Goal: Check status: Check status

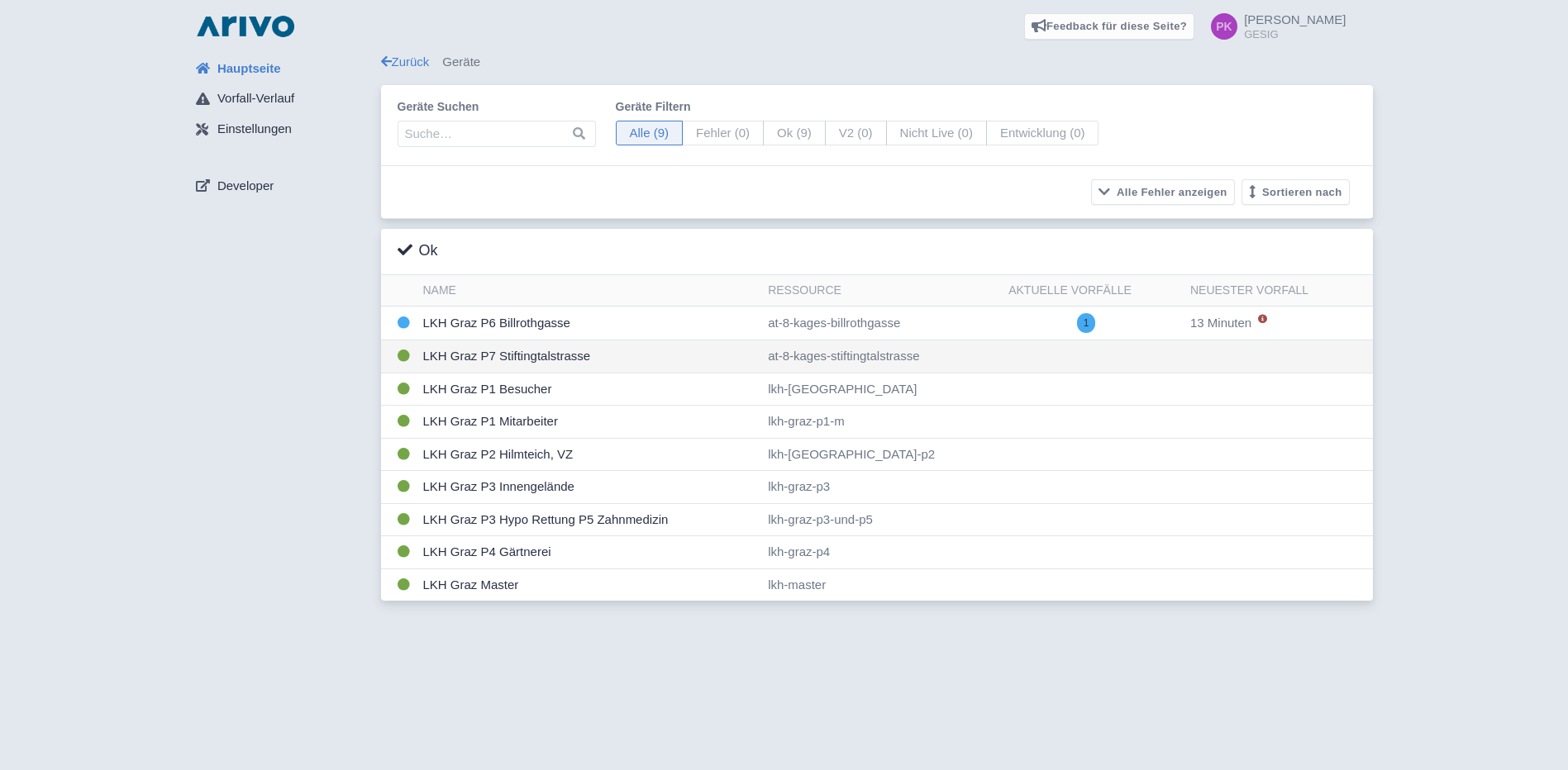
click at [510, 351] on td "LKH Graz P7 Stiftingtalstrasse" at bounding box center [589, 357] width 346 height 33
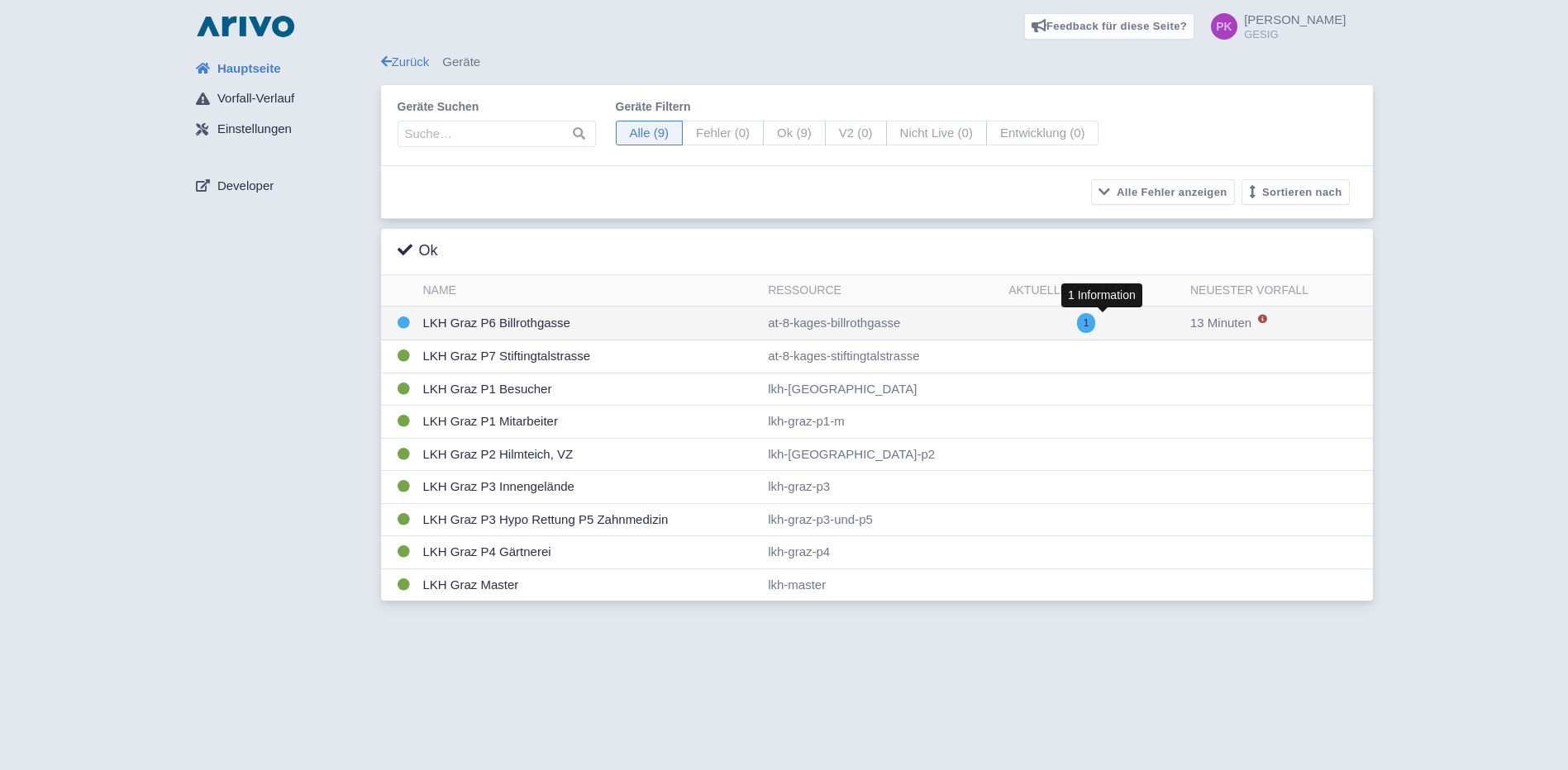
click at [1096, 322] on span "1" at bounding box center [1087, 323] width 19 height 20
click at [1096, 325] on span "1" at bounding box center [1087, 323] width 19 height 20
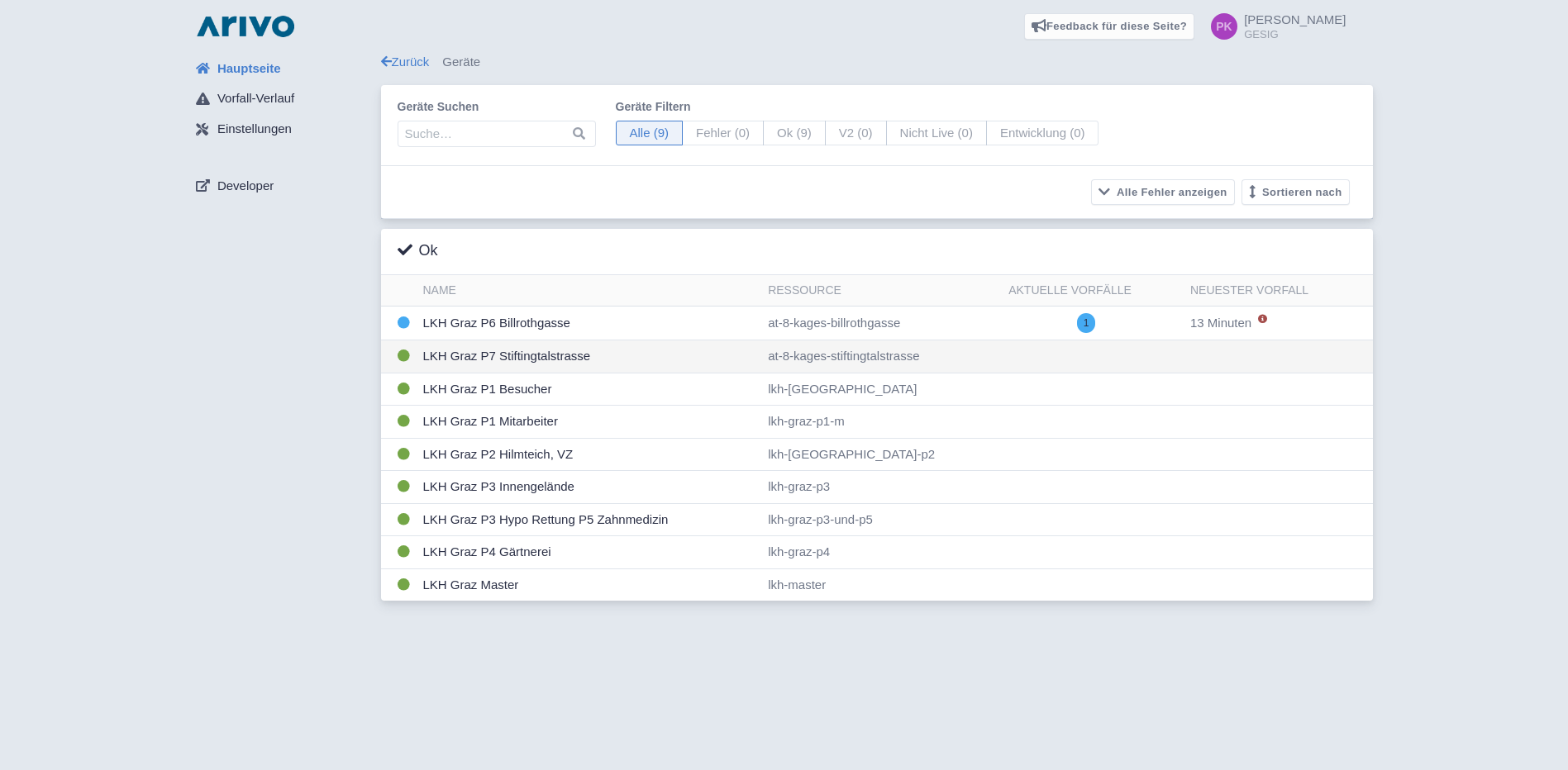
click at [522, 353] on td "LKH Graz P7 Stiftingtalstrasse" at bounding box center [589, 357] width 346 height 33
click at [291, 586] on div "Hauptseite Vorfall-Verlauf Einstellungen Developer" at bounding box center [282, 332] width 198 height 558
click at [562, 626] on div "Feedback für diese Seite? Screenshot mitsenden Senden Danke für Ihr Feedback" at bounding box center [784, 385] width 1568 height 770
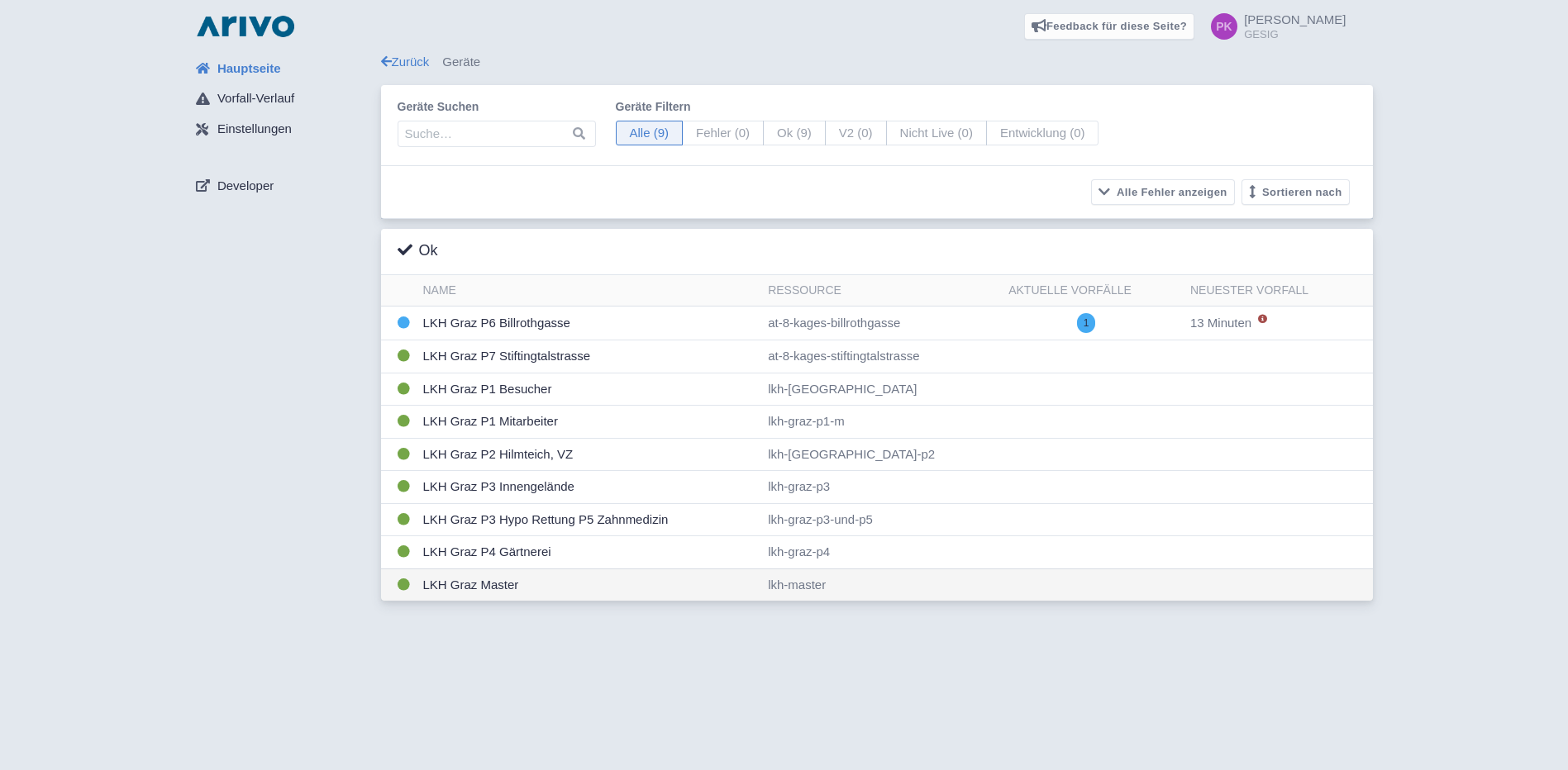
click at [493, 585] on td "LKH Graz Master" at bounding box center [589, 585] width 346 height 32
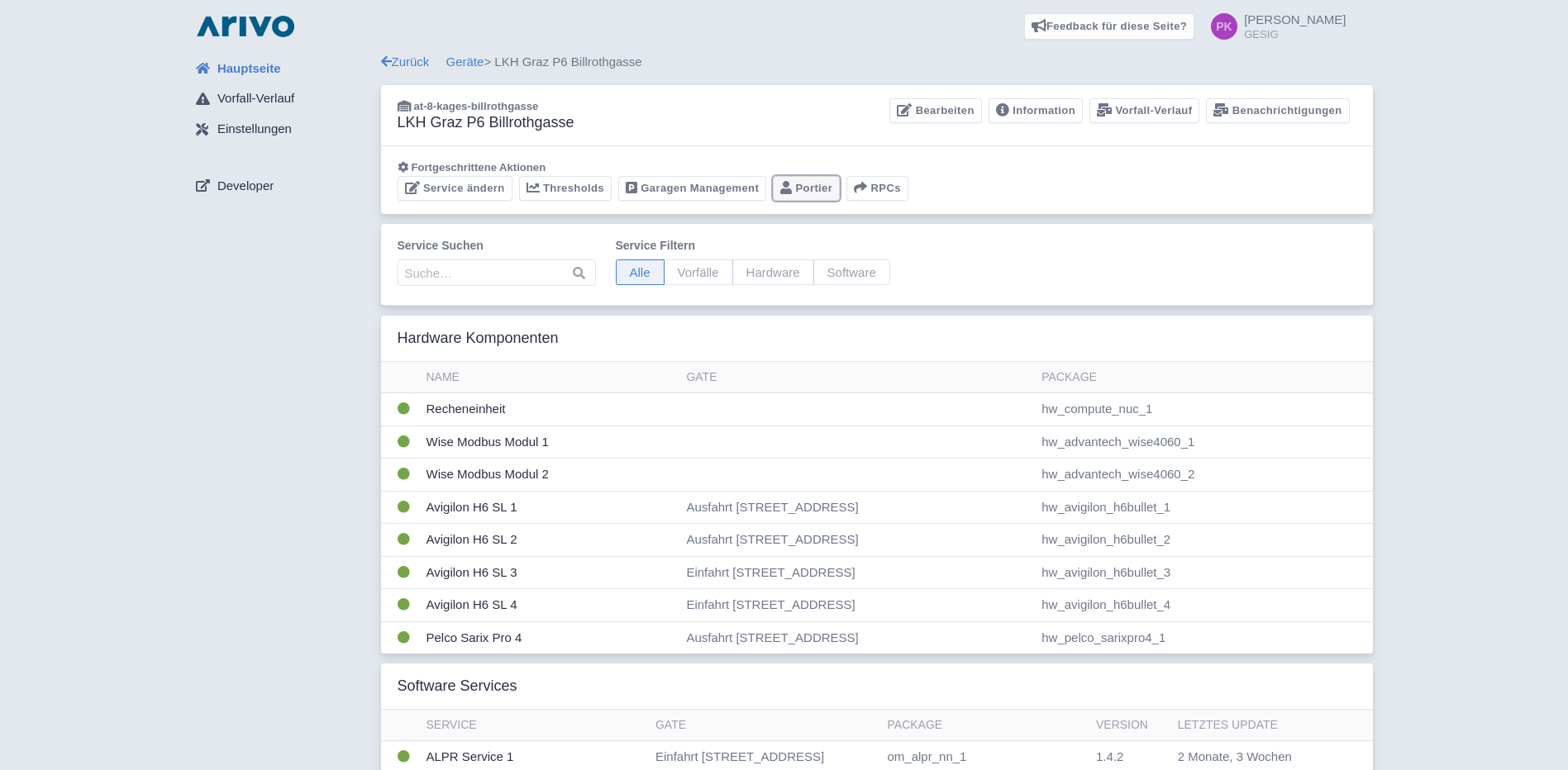
click at [813, 190] on link "Portier" at bounding box center [806, 189] width 67 height 26
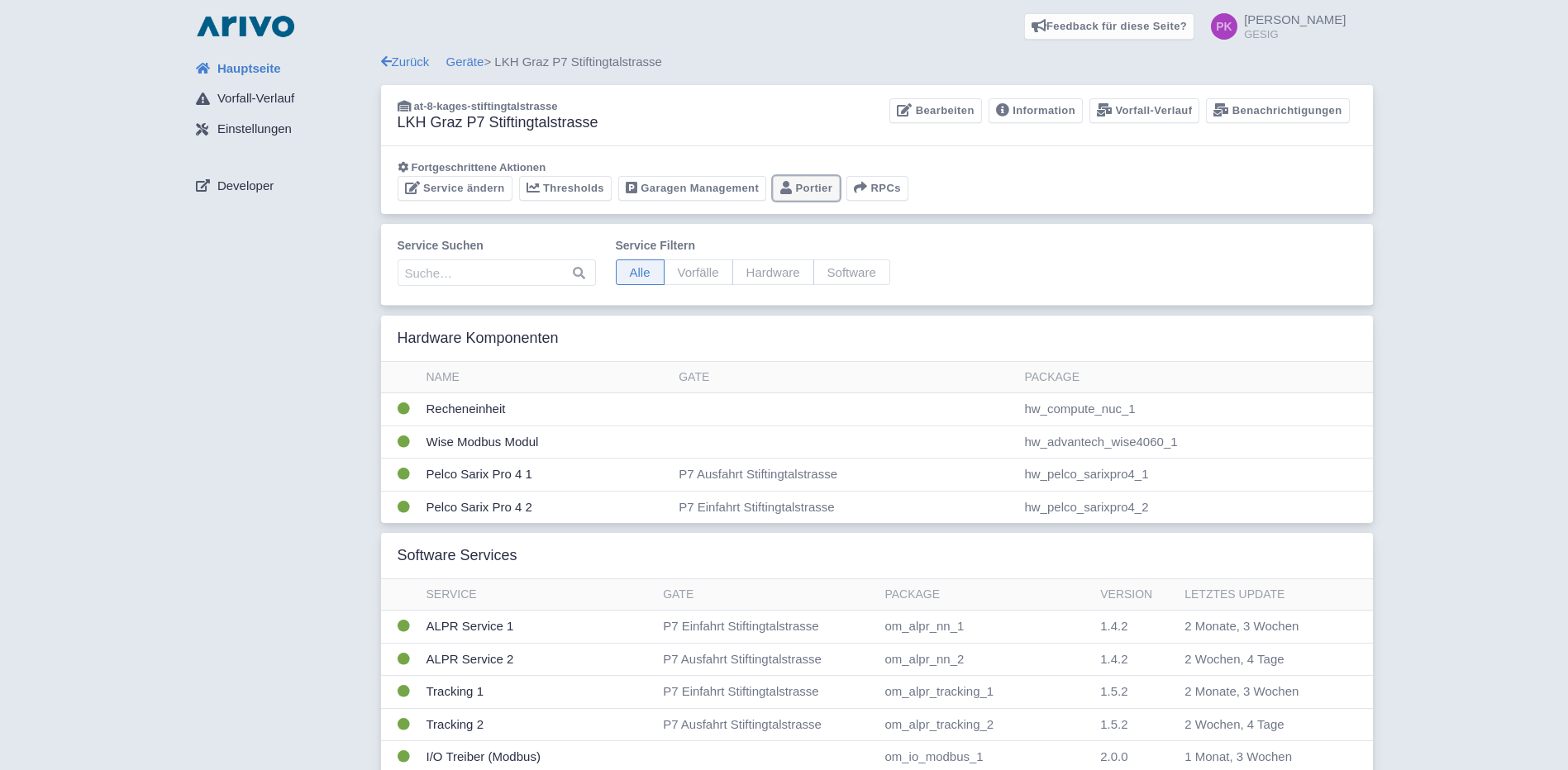
click at [801, 190] on link "Portier" at bounding box center [806, 189] width 67 height 26
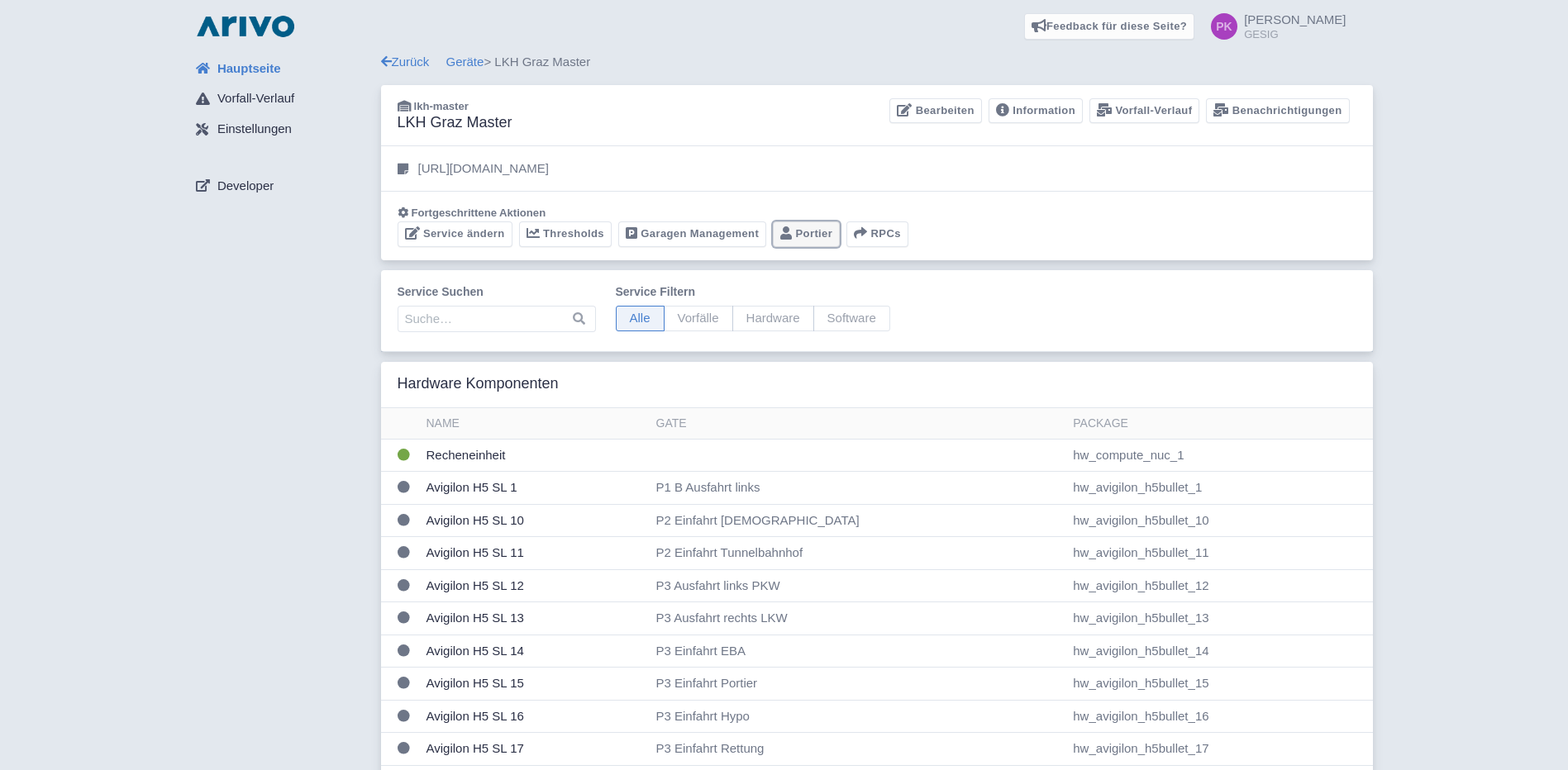
click at [794, 234] on link "Portier" at bounding box center [806, 234] width 67 height 26
